Goal: Information Seeking & Learning: Learn about a topic

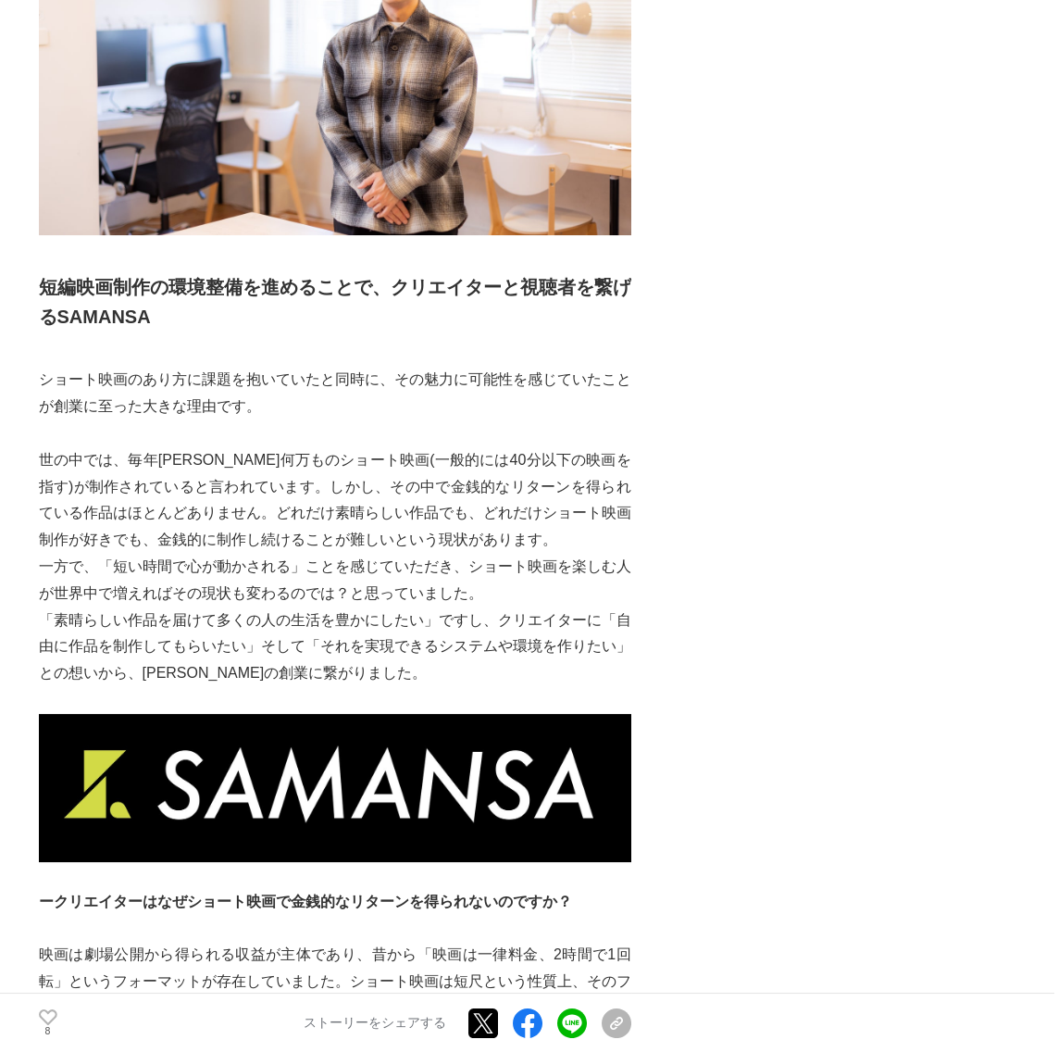
scroll to position [833, 0]
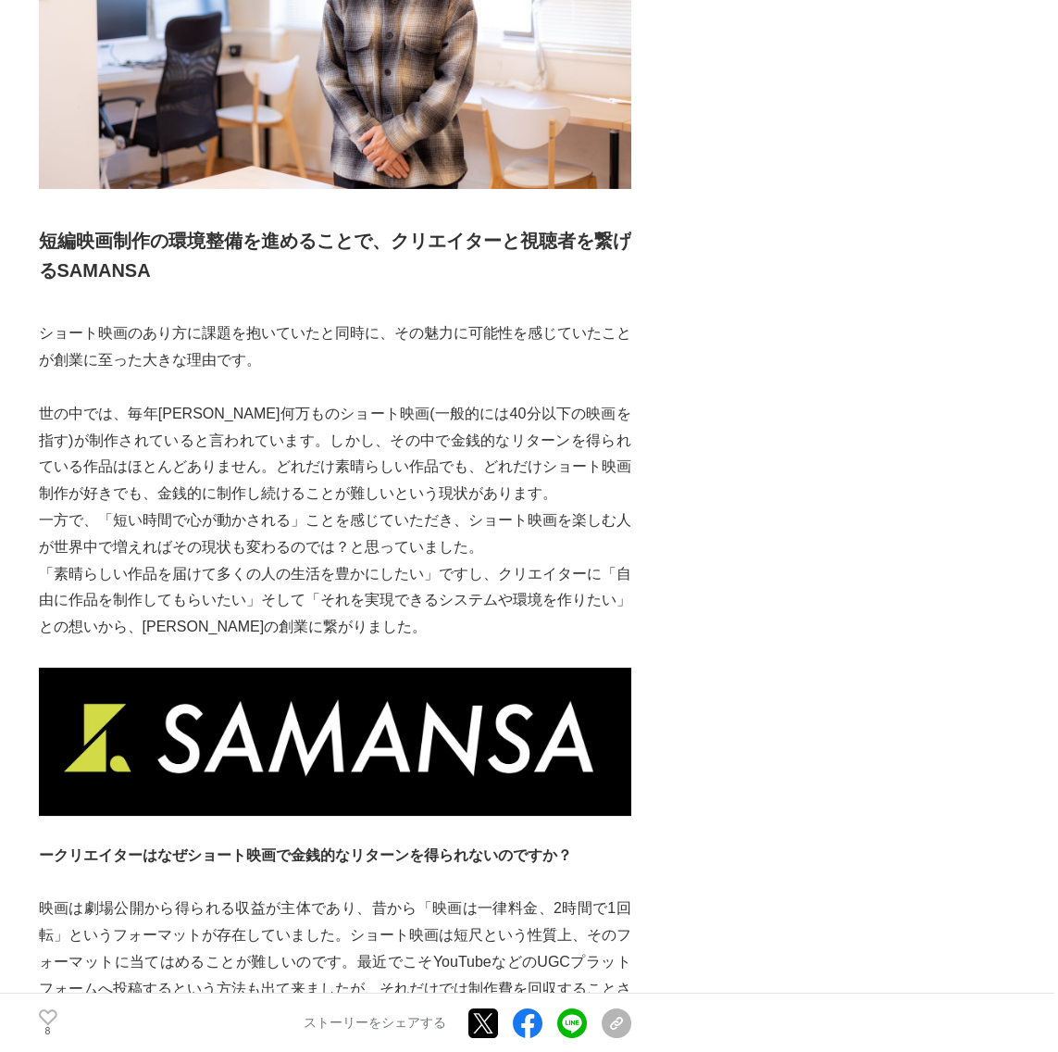
drag, startPoint x: 630, startPoint y: 244, endPoint x: 321, endPoint y: 38, distance: 371.0
click at [628, 243] on h2 "短編映画制作の環境整備を進めることで、クリエイターと視聴者を繋げるSAMANSA" at bounding box center [335, 255] width 593 height 59
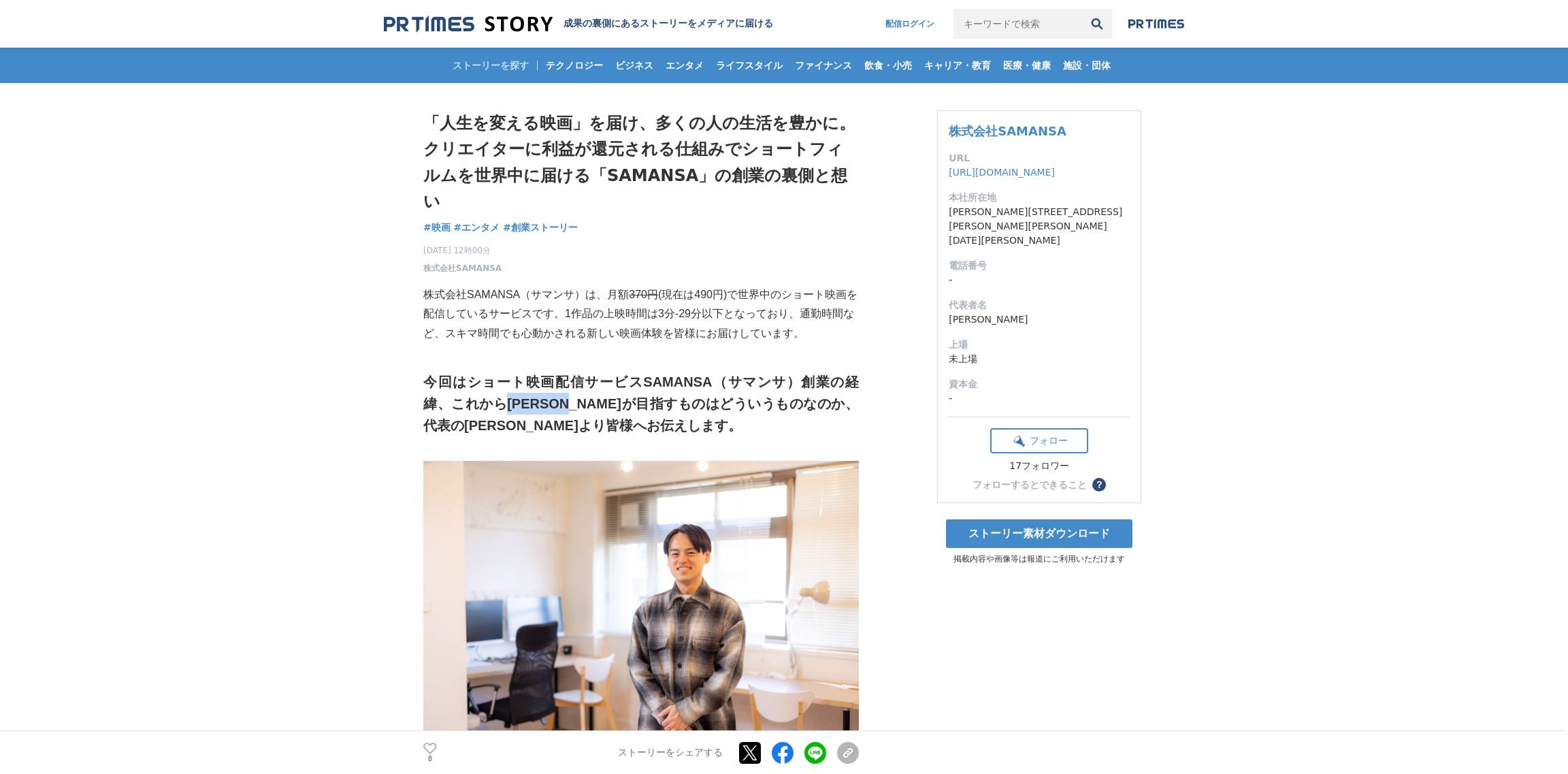
drag, startPoint x: 479, startPoint y: 381, endPoint x: 542, endPoint y: 381, distance: 63.0
click at [542, 381] on strong "今回はショート映画配信サービスSAMANSA（サマンサ）創業の経緯、これから[PERSON_NAME]が目指すものはどういうものなのか、代表の[PERSON_…" at bounding box center [641, 404] width 436 height 59
drag, startPoint x: 638, startPoint y: 359, endPoint x: 703, endPoint y: 359, distance: 65.0
click at [703, 374] on strong "今回はショート映画配信サービスSAMANSA（サマンサ）創業の経緯、これから[PERSON_NAME]が目指すものはどういうものなのか、代表の[PERSON_…" at bounding box center [641, 404] width 436 height 59
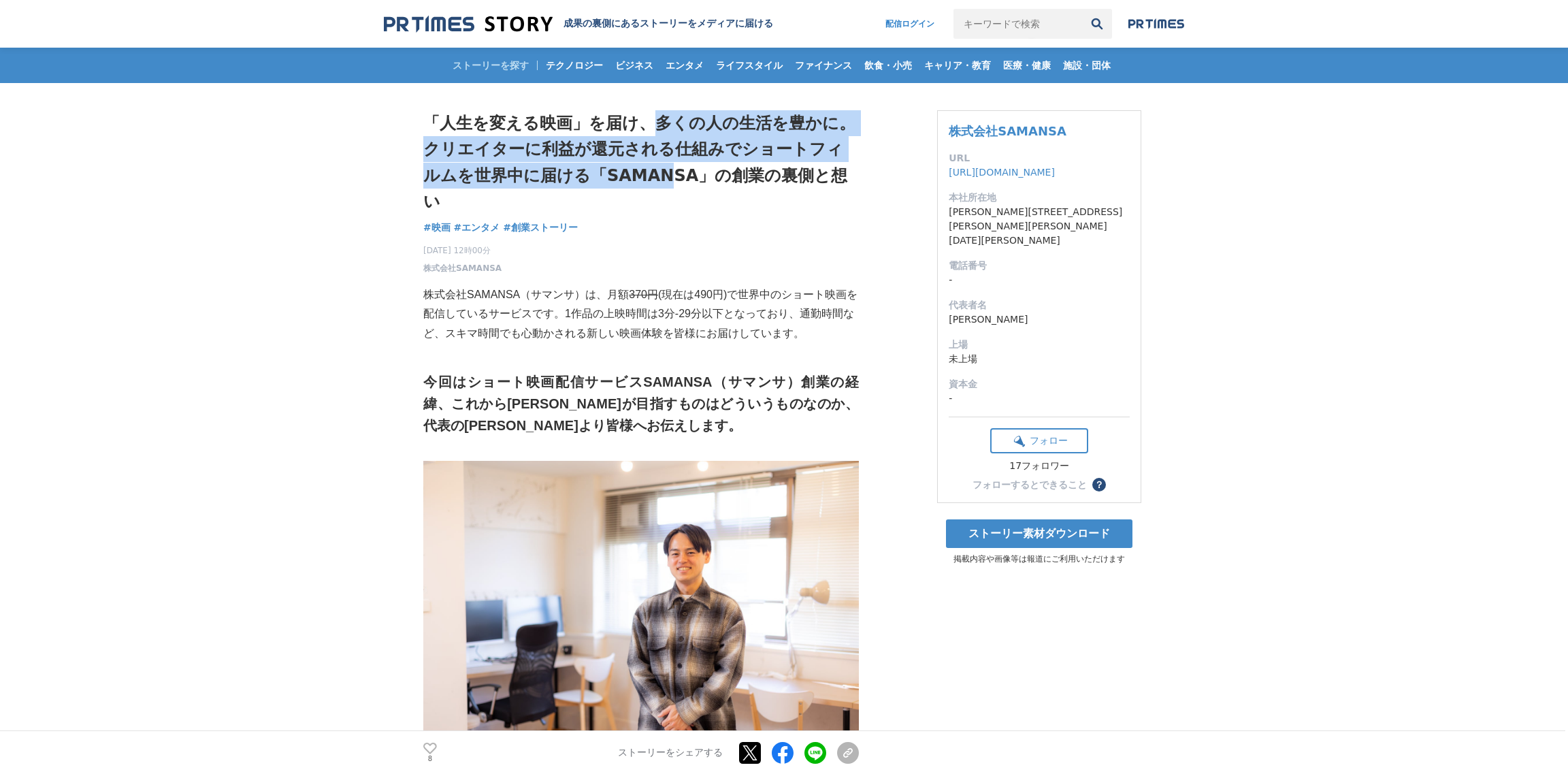
drag, startPoint x: 648, startPoint y: 120, endPoint x: 647, endPoint y: 163, distance: 43.0
click at [647, 163] on h1 "「人生を変える映画」を届け、多くの人の生活を豊かに。クリエイターに利益が還元される仕組みでショートフィルムを世界中に届ける「SAMANSA」の創業の裏側と想い" at bounding box center [641, 162] width 436 height 105
click at [636, 176] on h1 "「人生を変える映画」を届け、多くの人の生活を豊かに。クリエイターに利益が還元される仕組みでショートフィルムを世界中に届ける「SAMANSA」の創業の裏側と想い" at bounding box center [641, 162] width 436 height 105
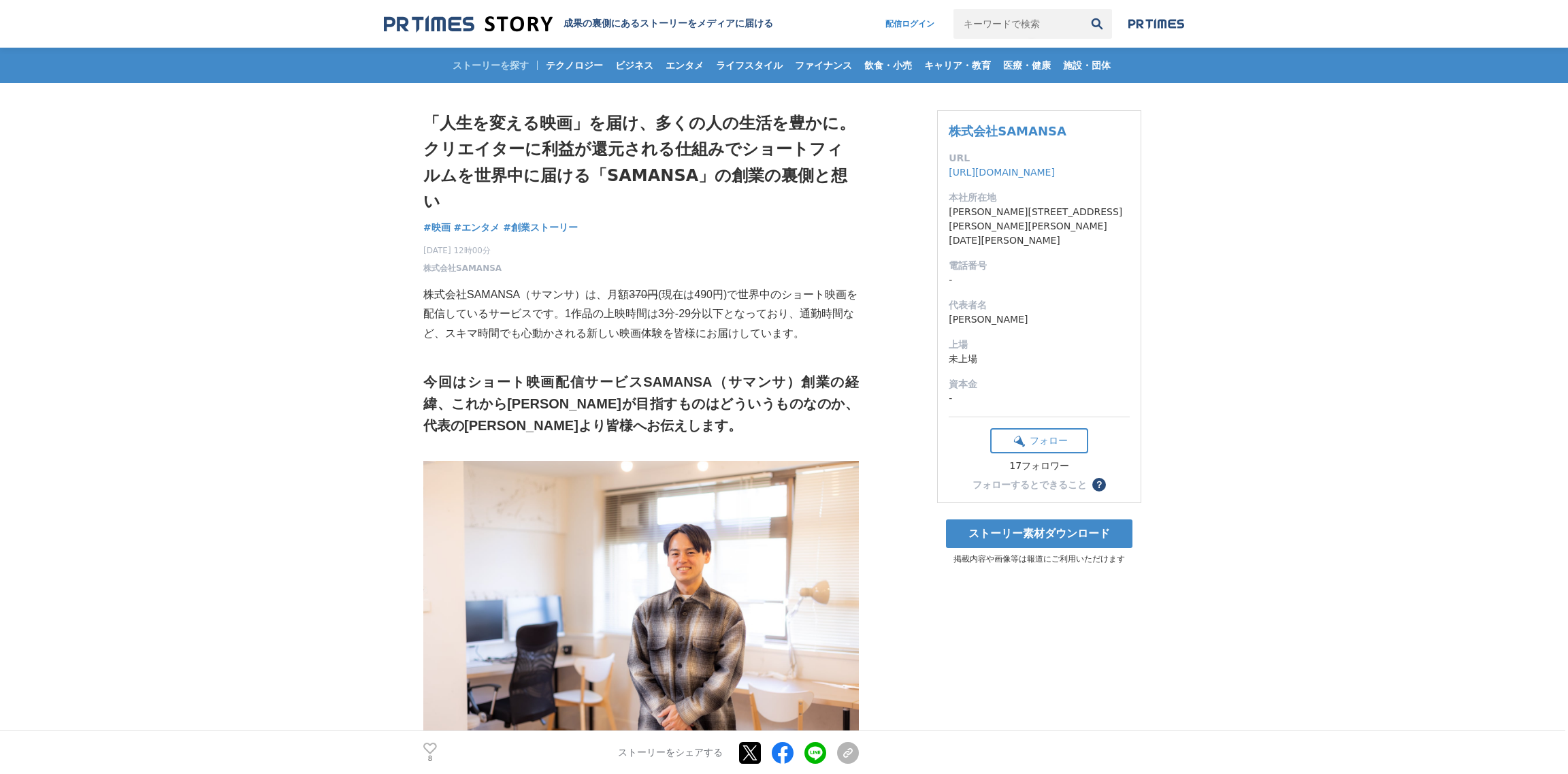
click at [468, 285] on p "株式会社SAMANSA（サマンサ）は、月額 370円 (現在は490円)で世界中のショート映画を配信しているサービスです。1作品の上映時間は3分-29分以下と…" at bounding box center [641, 315] width 436 height 59
drag, startPoint x: 427, startPoint y: 270, endPoint x: 581, endPoint y: 270, distance: 154.0
click at [581, 285] on p "株式会社SAMANSA（サマンサ）は、月額 370円 (現在は490円)で世界中のショート映画を配信しているサービスです。1作品の上映時間は3分-29分以下と…" at bounding box center [641, 315] width 436 height 59
